Goal: Obtain resource: Obtain resource

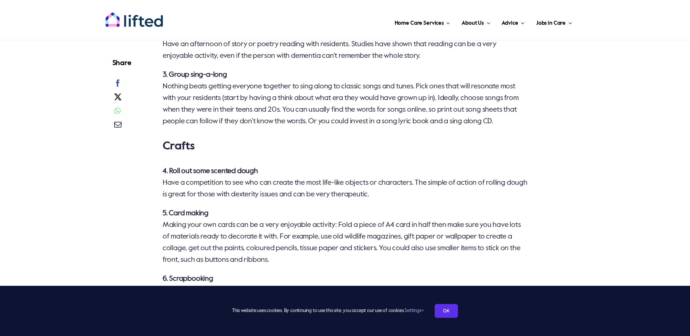
scroll to position [655, 0]
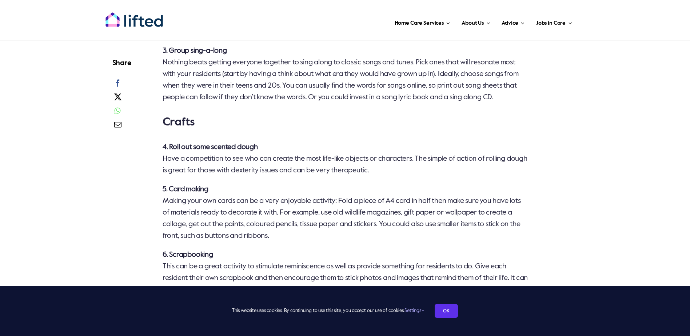
drag, startPoint x: 170, startPoint y: 146, endPoint x: 410, endPoint y: 168, distance: 241.4
click at [410, 168] on p "4. Roll out some scented dough Have a competition to see who can create the mos…" at bounding box center [346, 159] width 366 height 35
drag, startPoint x: 410, startPoint y: 168, endPoint x: 349, endPoint y: 160, distance: 61.6
copy p "Roll out some scented dough Have a competition to see who can create the most l…"
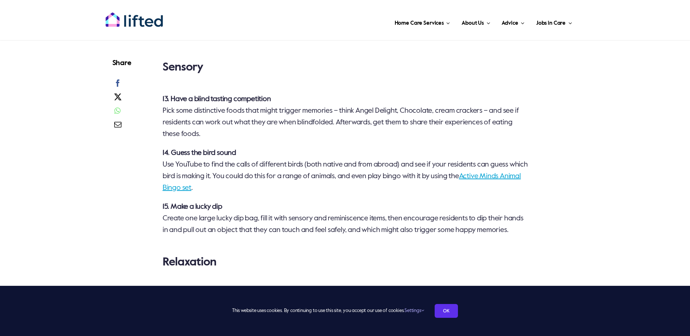
scroll to position [1382, 0]
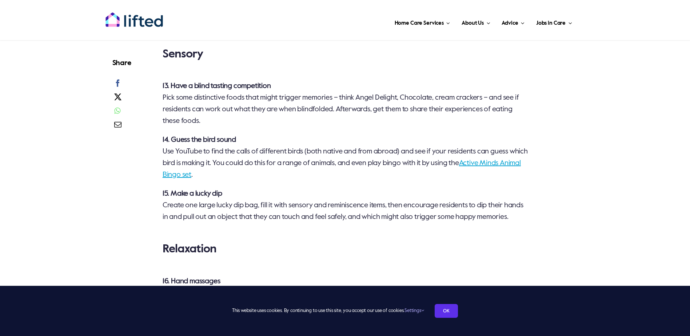
drag, startPoint x: 171, startPoint y: 84, endPoint x: 210, endPoint y: 120, distance: 53.3
click at [210, 120] on p "13. Have a blind tasting competition Pick some distinctive foods that might tri…" at bounding box center [346, 103] width 366 height 47
drag, startPoint x: 210, startPoint y: 120, endPoint x: 207, endPoint y: 99, distance: 21.4
copy p "Have a blind tasting competition Pick some distinctive foods that might trigger…"
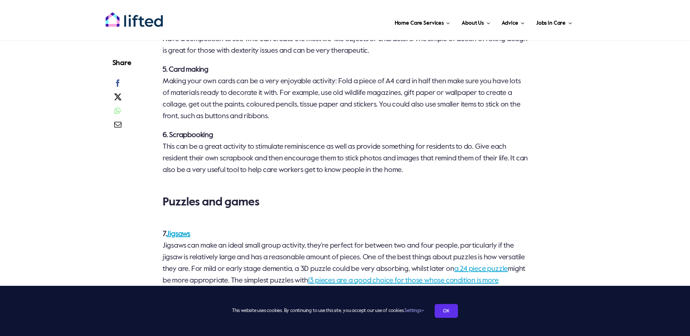
scroll to position [764, 0]
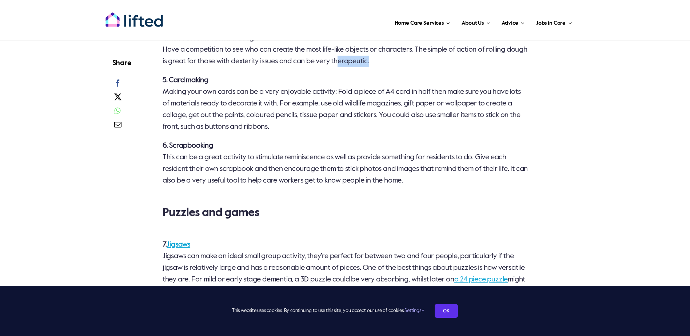
drag, startPoint x: 395, startPoint y: 60, endPoint x: 362, endPoint y: 57, distance: 33.6
click at [362, 57] on p "4. Roll out some scented dough Have a competition to see who can create the mos…" at bounding box center [346, 49] width 366 height 35
drag, startPoint x: 362, startPoint y: 57, endPoint x: 363, endPoint y: 61, distance: 4.1
copy p "herapeutic"
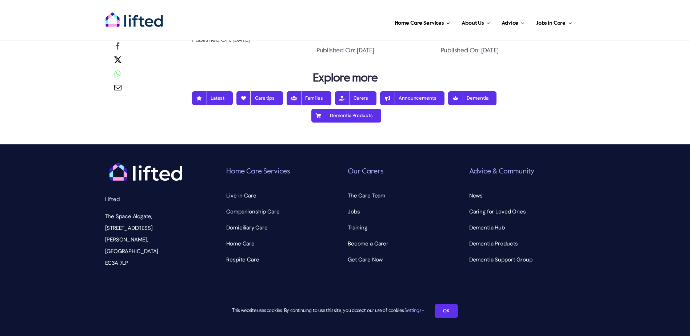
scroll to position [2344, 0]
